Goal: Task Accomplishment & Management: Complete application form

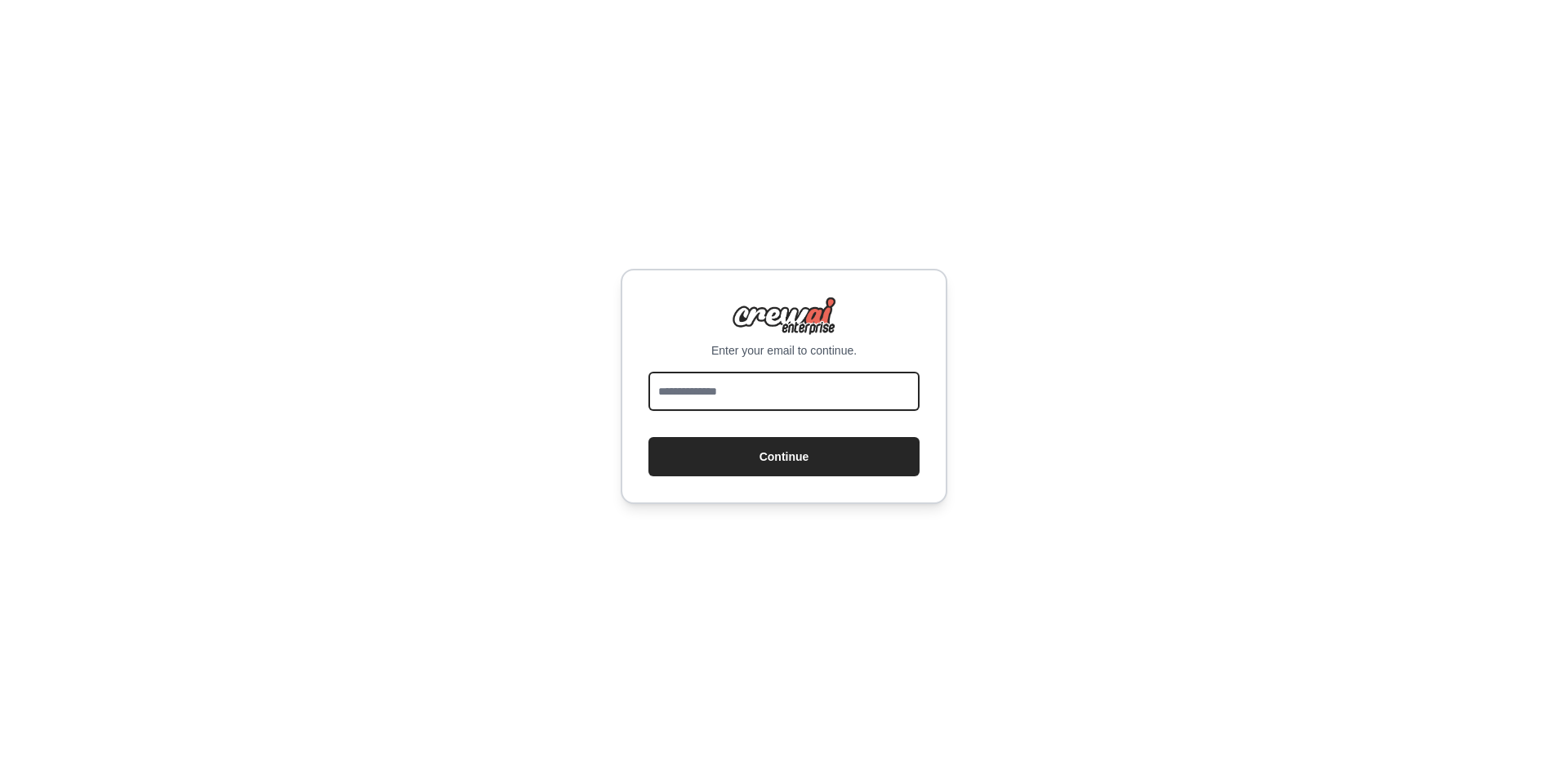
drag, startPoint x: 0, startPoint y: 0, endPoint x: 808, endPoint y: 397, distance: 900.3
click at [808, 397] on input "email" at bounding box center [784, 391] width 271 height 39
type input "**********"
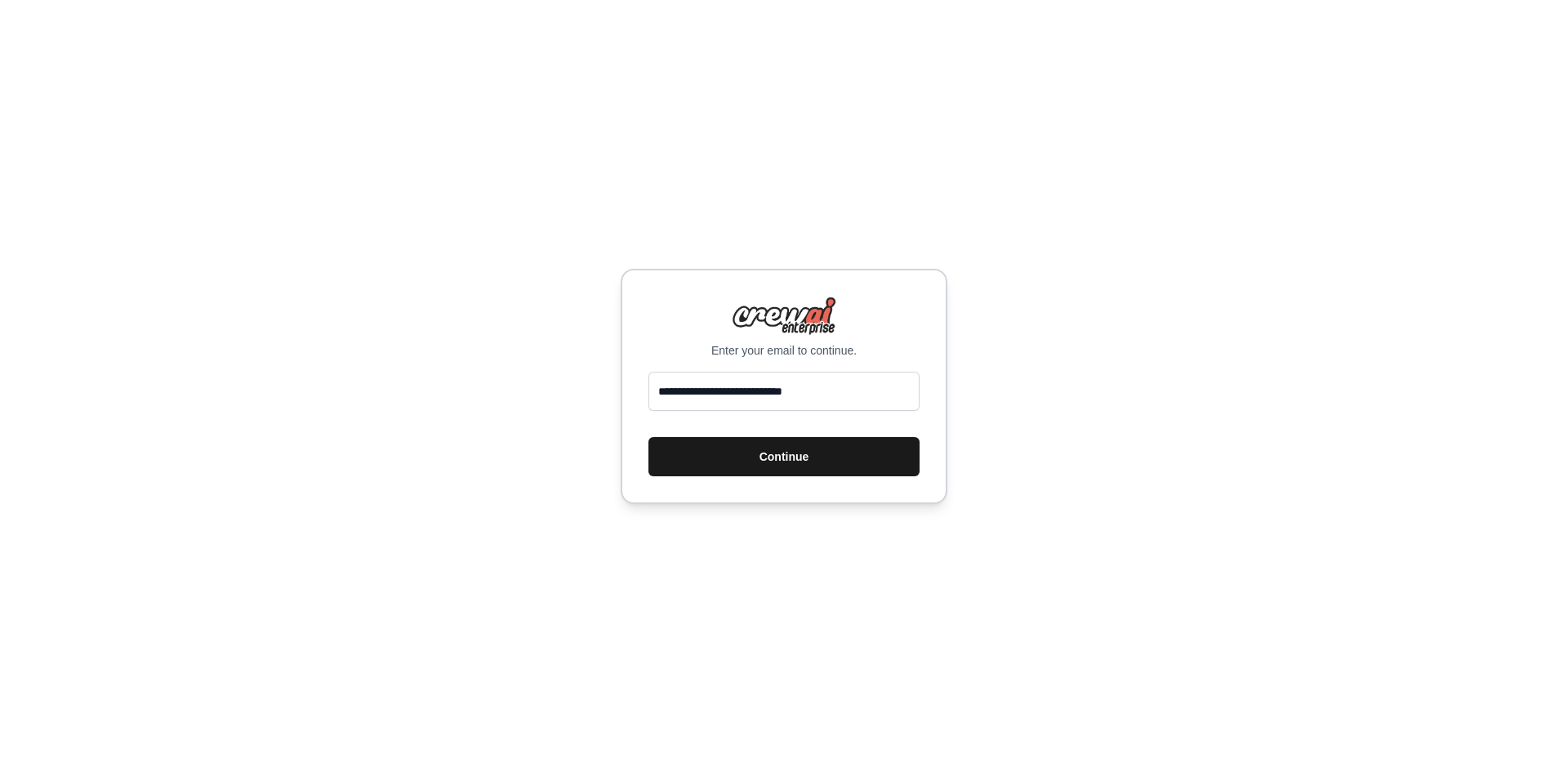
click at [785, 457] on button "Continue" at bounding box center [784, 456] width 271 height 39
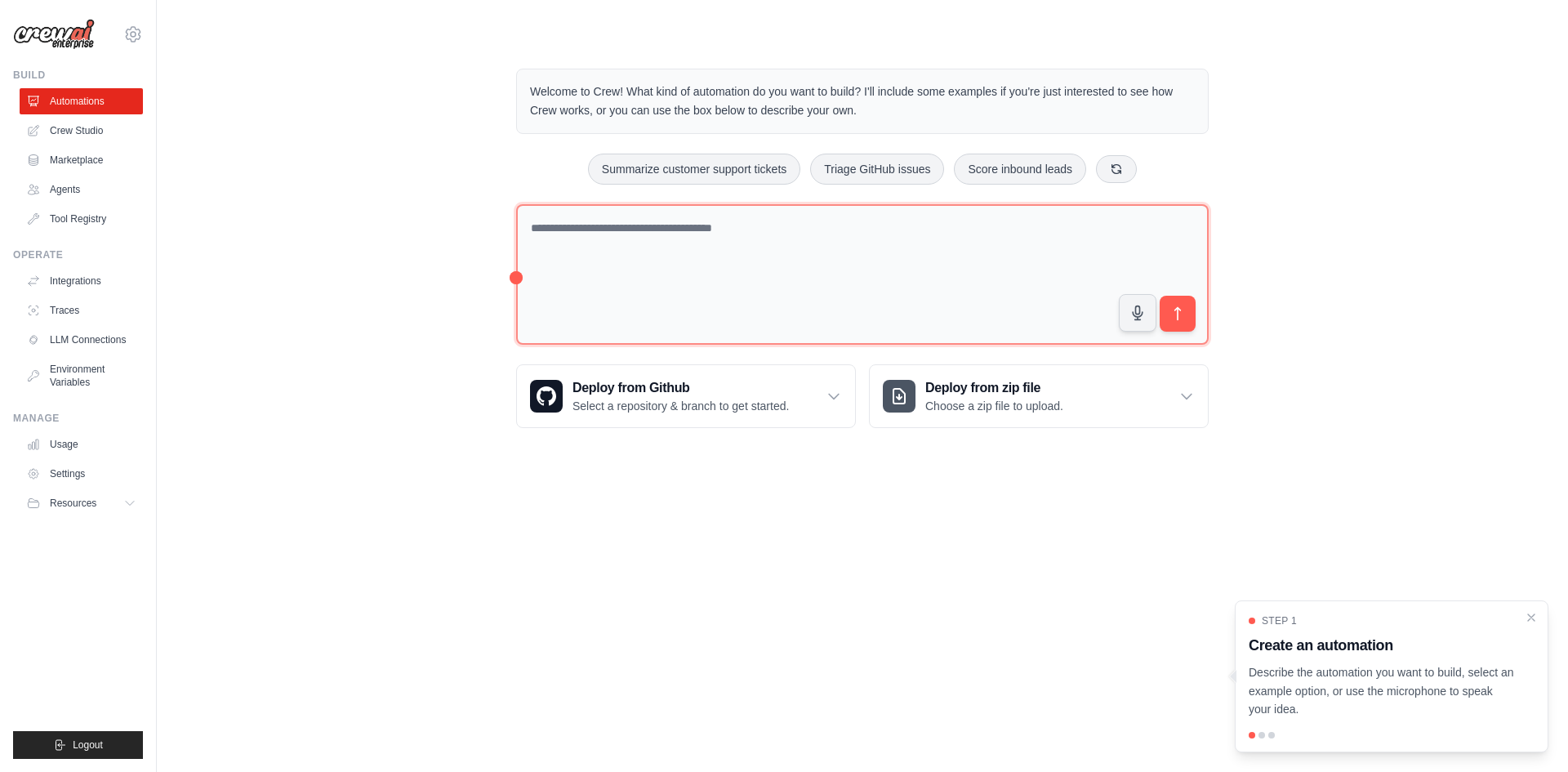
drag, startPoint x: 515, startPoint y: 276, endPoint x: 646, endPoint y: 277, distance: 131.0
click at [646, 277] on div "Welcome to Crew! What kind of automation do you want to build? I'll include som…" at bounding box center [862, 248] width 731 height 412
click at [646, 277] on textarea at bounding box center [862, 274] width 693 height 141
